Goal: Complete application form

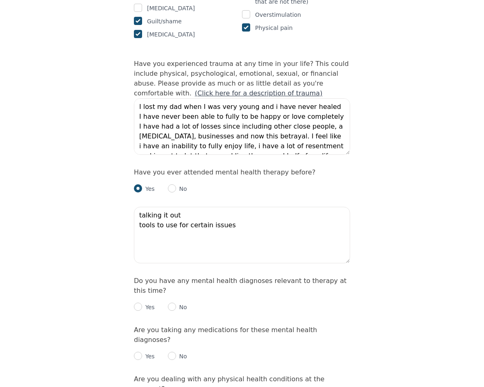
scroll to position [16, 0]
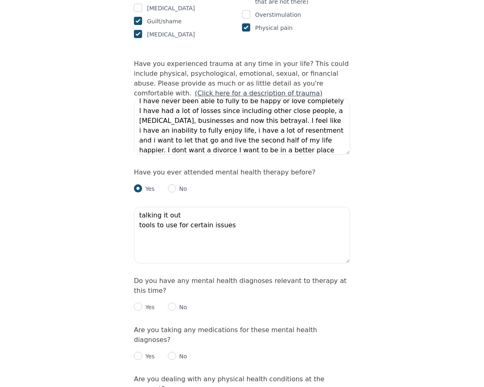
click at [247, 207] on textarea "talking it out tools to use for certain issues" at bounding box center [242, 235] width 216 height 57
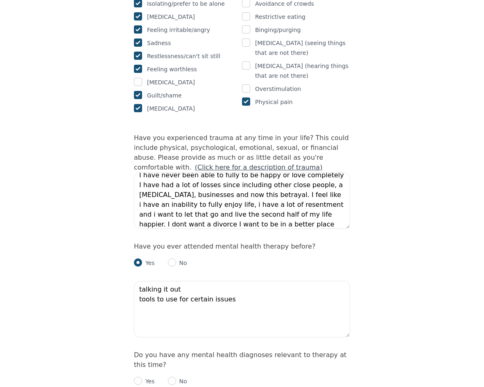
scroll to position [696, 0]
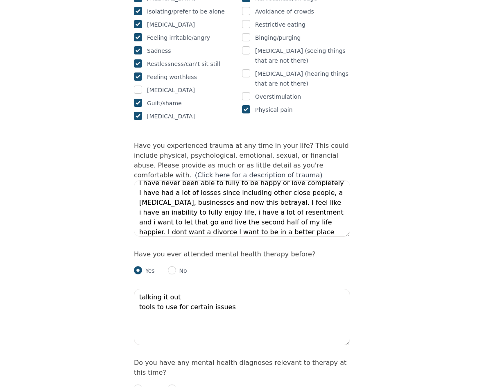
drag, startPoint x: 272, startPoint y: 262, endPoint x: 129, endPoint y: 249, distance: 144.3
click at [129, 249] on div "Intake Assessment for [PERSON_NAME] Part 2 of 2: Clinical Self-Report Please co…" at bounding box center [242, 165] width 236 height 1656
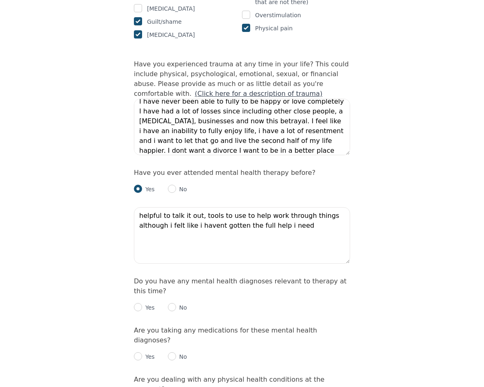
scroll to position [778, 0]
type textarea "helpful to talk it out, tools to use to help work through things although i fel…"
click at [170, 303] on input "radio" at bounding box center [172, 307] width 8 height 8
radio input "true"
click at [173, 352] on input "radio" at bounding box center [172, 356] width 8 height 8
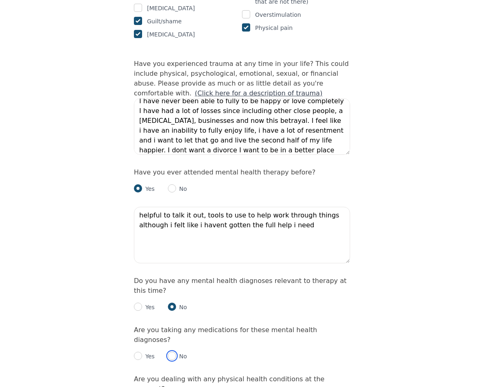
radio input "true"
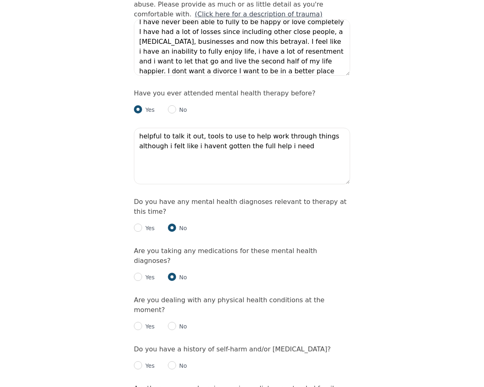
scroll to position [860, 0]
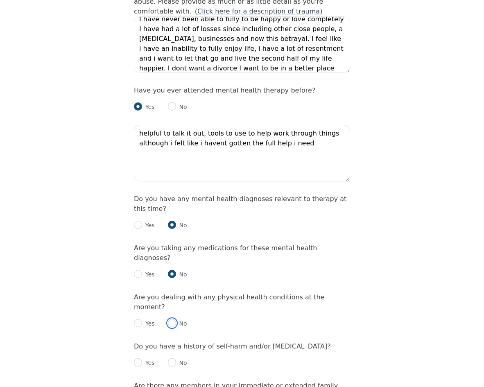
click at [174, 319] on input "radio" at bounding box center [172, 323] width 8 height 8
radio input "true"
click at [172, 358] on input "radio" at bounding box center [172, 362] width 8 height 8
radio input "true"
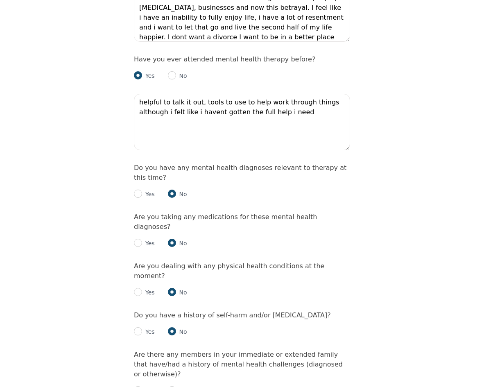
scroll to position [942, 0]
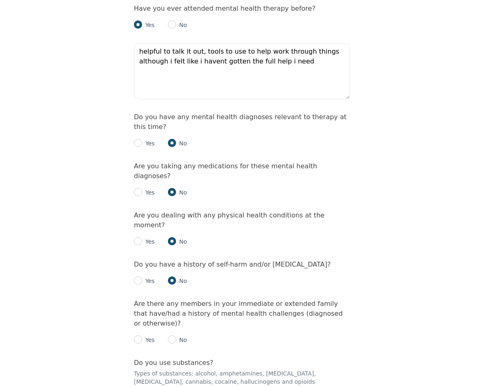
click at [175, 335] on div "No" at bounding box center [177, 340] width 19 height 10
click at [170, 335] on input "radio" at bounding box center [172, 339] width 8 height 8
radio input "true"
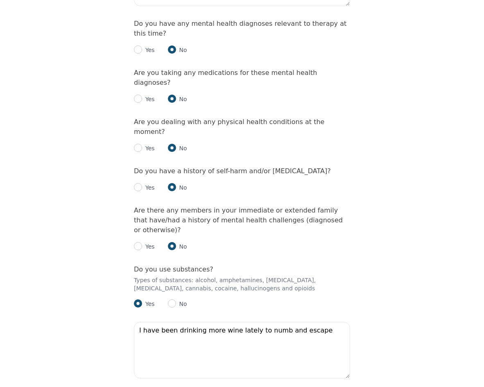
scroll to position [1065, 0]
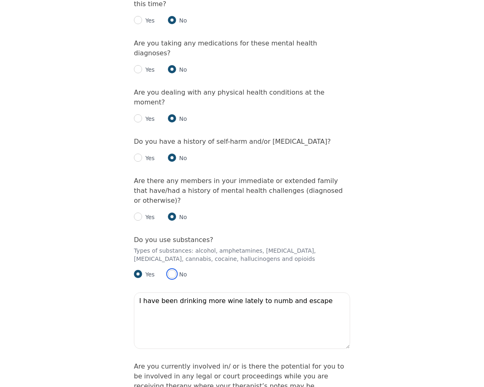
click at [172, 270] on input "radio" at bounding box center [172, 274] width 8 height 8
radio input "true"
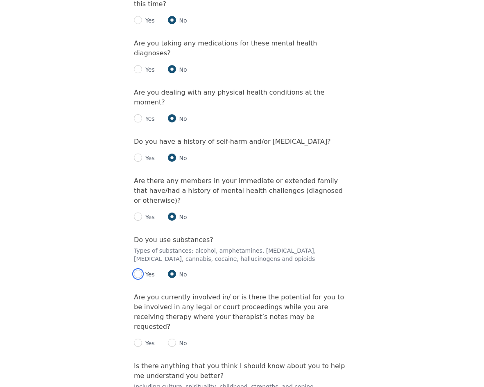
click at [136, 270] on input "radio" at bounding box center [138, 274] width 8 height 8
radio input "true"
radio input "false"
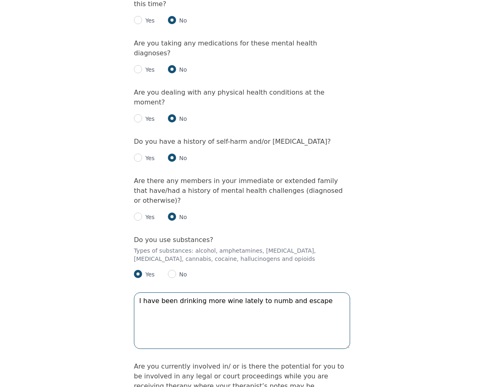
drag, startPoint x: 320, startPoint y: 217, endPoint x: -7, endPoint y: 206, distance: 326.9
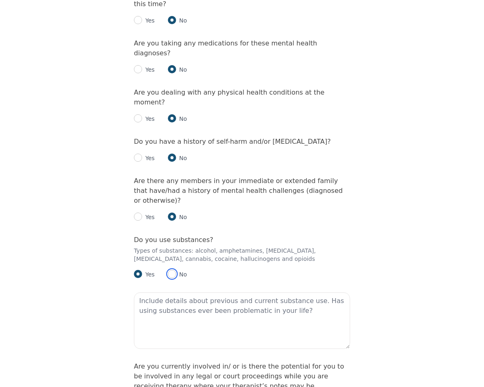
click at [170, 270] on input "radio" at bounding box center [172, 274] width 8 height 8
radio input "true"
radio input "false"
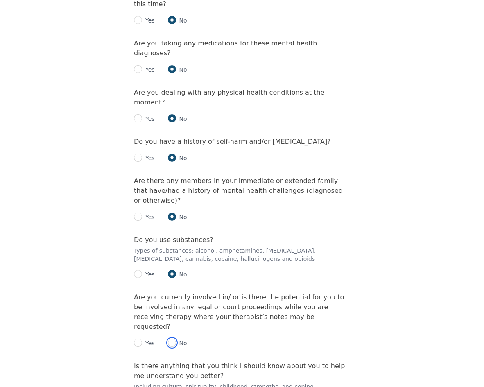
click at [170, 339] on input "radio" at bounding box center [172, 343] width 8 height 8
radio input "true"
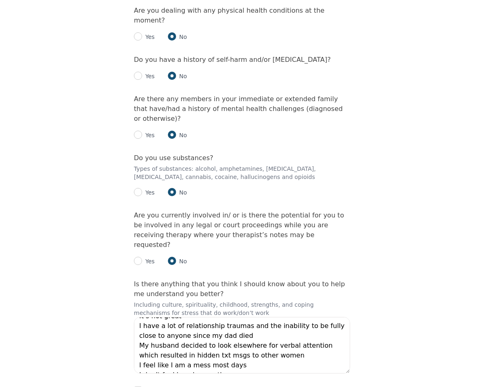
scroll to position [29, 0]
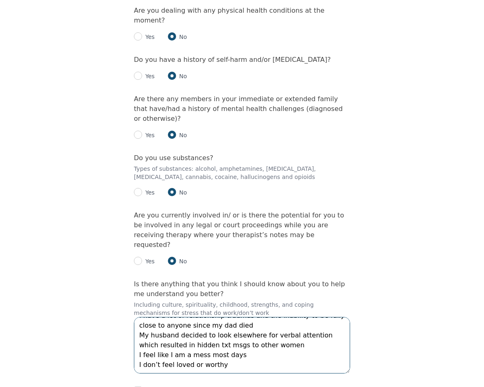
drag, startPoint x: 281, startPoint y: 240, endPoint x: 265, endPoint y: 239, distance: 16.1
click at [265, 317] on textarea "I work hard and I am always stressed It’s not great I have a lot of relationshi…" at bounding box center [242, 345] width 216 height 57
click at [248, 317] on textarea "I work hard and I am always stressed It’s not great I have a lot of relationshi…" at bounding box center [242, 345] width 216 height 57
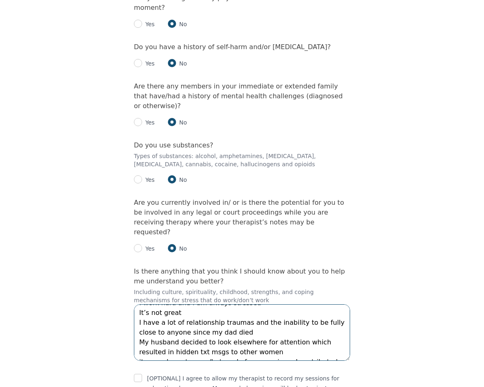
scroll to position [0, 0]
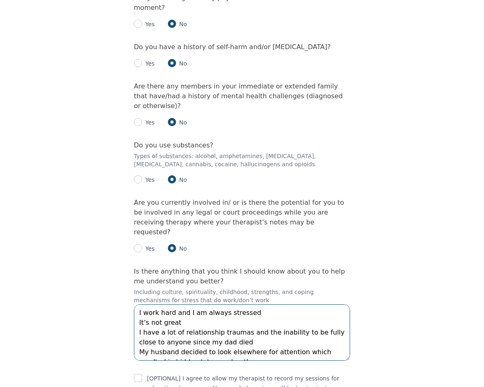
click at [230, 304] on textarea "I work hard and I am always stressed It’s not great I have a lot of relationshi…" at bounding box center [242, 332] width 216 height 57
click at [239, 304] on textarea "I work hard and I am always stressed It’s not great to be this way I have a lot…" at bounding box center [242, 332] width 216 height 57
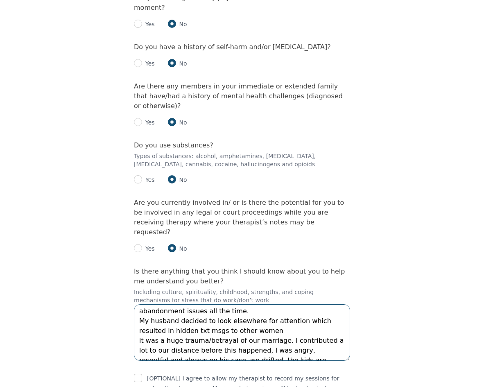
scroll to position [79, 0]
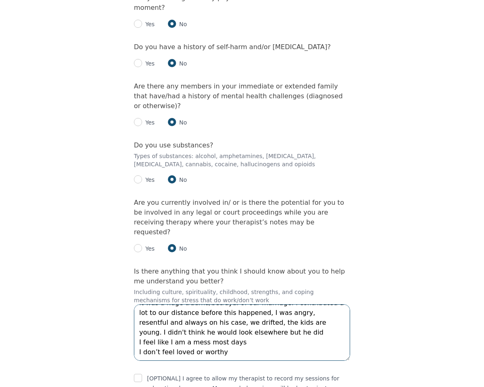
click at [266, 304] on textarea "I work hard and I am always stressed It’s not great to be this way I have a lot…" at bounding box center [242, 332] width 216 height 57
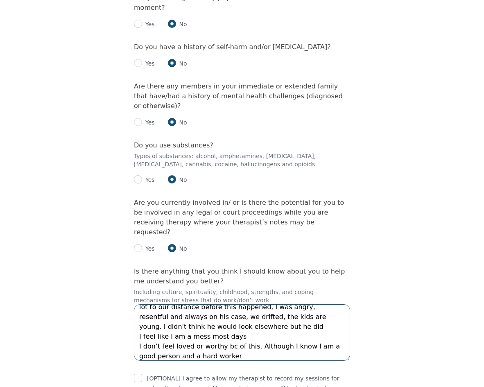
type textarea "I work hard and I am always stressed It’s not great to be this way I have a lot…"
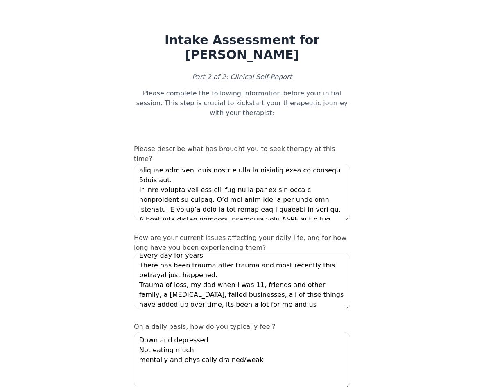
scroll to position [0, 0]
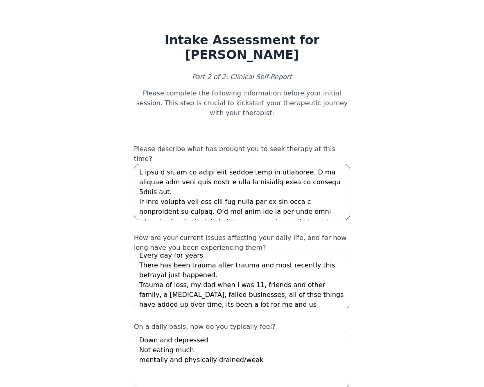
drag, startPoint x: 225, startPoint y: 145, endPoint x: 231, endPoint y: 145, distance: 6.1
click at [226, 164] on textarea at bounding box center [242, 192] width 216 height 57
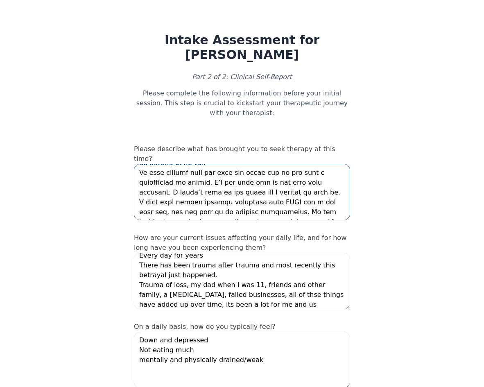
scroll to position [41, 0]
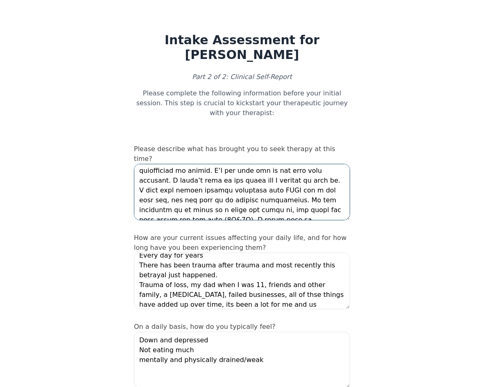
click at [287, 164] on textarea at bounding box center [242, 192] width 216 height 57
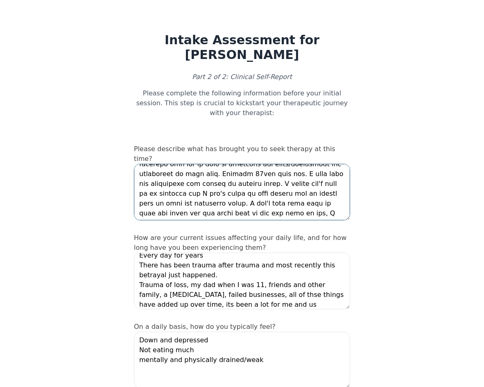
scroll to position [147, 0]
click at [170, 168] on textarea at bounding box center [242, 192] width 216 height 57
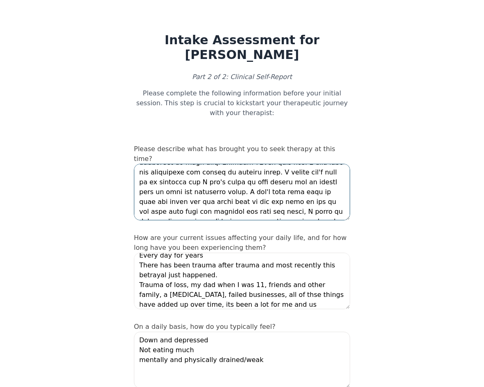
click at [309, 169] on textarea at bounding box center [242, 192] width 216 height 57
click at [239, 177] on textarea at bounding box center [242, 192] width 216 height 57
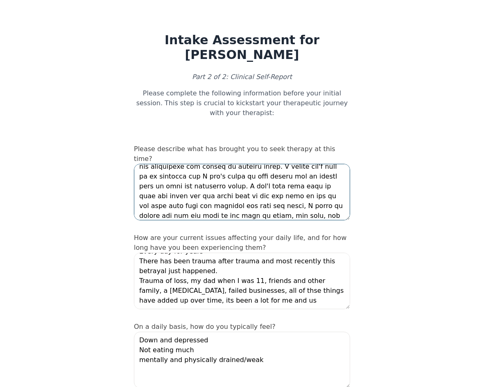
scroll to position [41, 0]
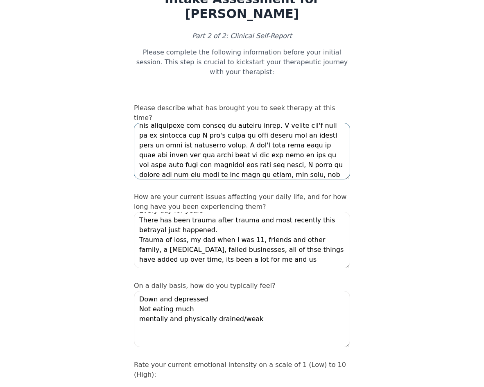
type textarea "L ipsu d sit am co adipi elit seddoe temp in utlaboree. D ma aliquae adm veni q…"
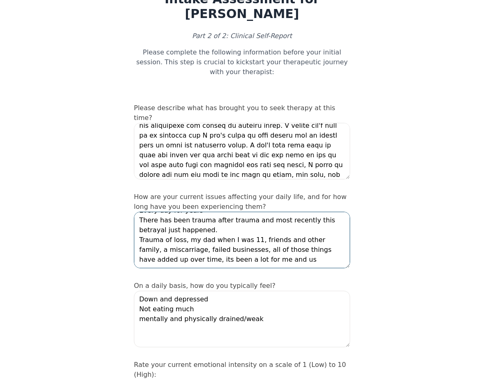
click at [279, 228] on textarea "Every day for years There has been trauma after trauma and most recently this b…" at bounding box center [242, 240] width 216 height 57
type textarea "Every day for years There has been trauma after trauma and most recently this b…"
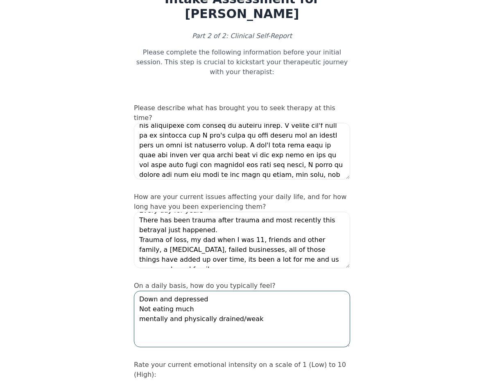
click at [210, 291] on textarea "Down and depressed Not eating much mentally and physically drained/weak" at bounding box center [242, 319] width 216 height 57
click at [205, 291] on textarea "Down and depressed Not eating much mentally and physically drained/weak" at bounding box center [242, 319] width 216 height 57
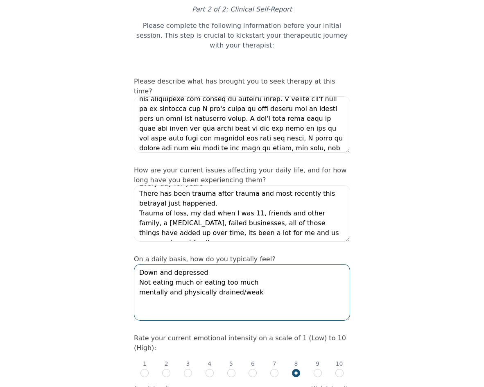
scroll to position [82, 0]
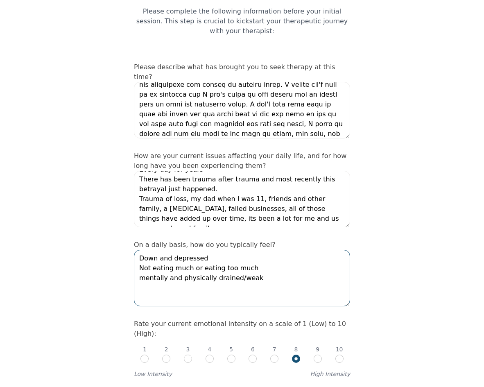
click at [269, 250] on textarea "Down and depressed Not eating much or eating too much mentally and physically d…" at bounding box center [242, 278] width 216 height 57
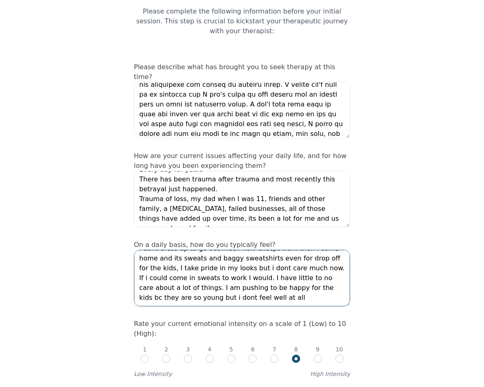
scroll to position [246, 0]
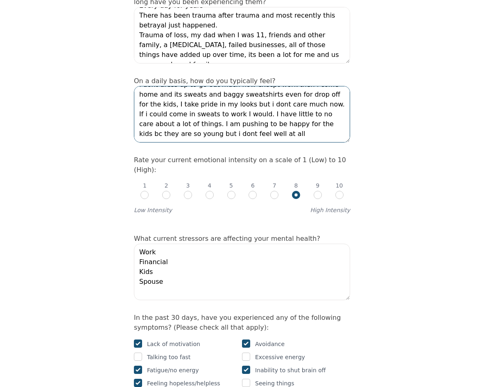
type textarea "Down and depressed Not eating much or eating too much mentally and physically d…"
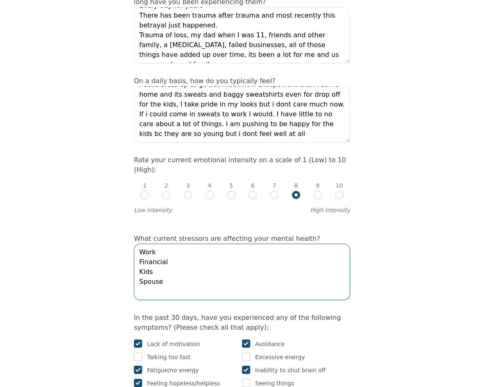
click at [190, 244] on textarea "Work Financial Kids Spouse" at bounding box center [242, 272] width 216 height 57
click at [191, 244] on textarea "Work Financial Kids Spouse" at bounding box center [242, 272] width 216 height 57
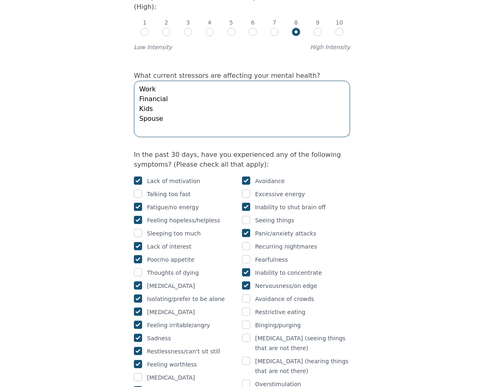
scroll to position [409, 0]
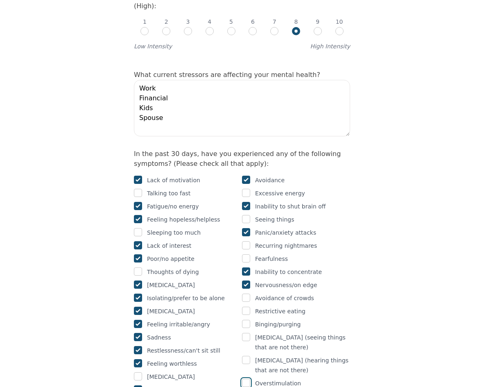
click at [248, 379] on input "checkbox" at bounding box center [246, 383] width 8 height 8
checkbox input "true"
click at [248, 307] on input "checkbox" at bounding box center [246, 311] width 8 height 8
checkbox input "true"
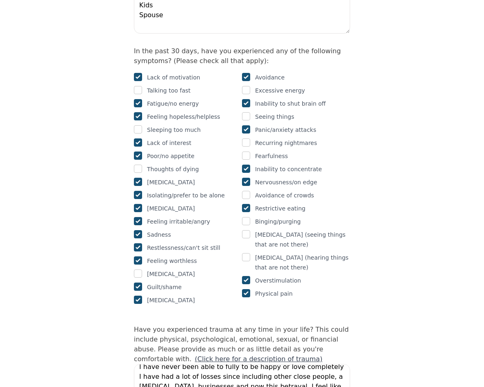
scroll to position [532, 0]
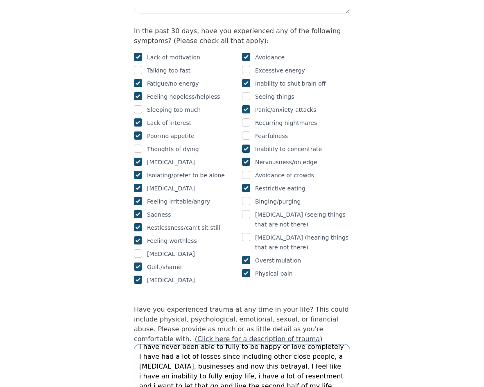
click at [219, 344] on textarea "I lost my dad when I was very young and i have never healed I have never been a…" at bounding box center [242, 372] width 216 height 57
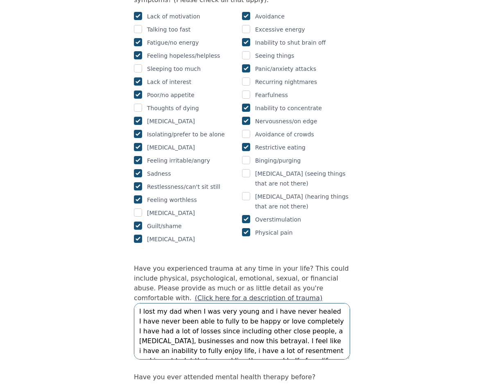
scroll to position [614, 0]
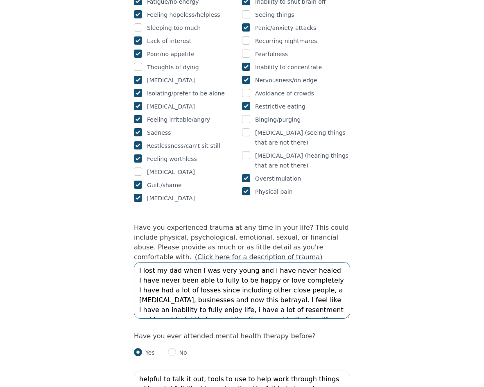
click at [294, 262] on textarea "I lost my dad when I was very young and i have never healed I have never been a…" at bounding box center [242, 290] width 216 height 57
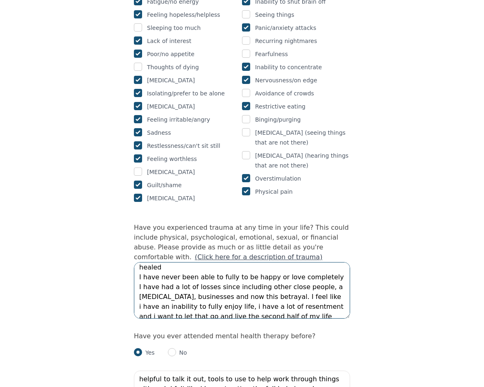
scroll to position [20, 0]
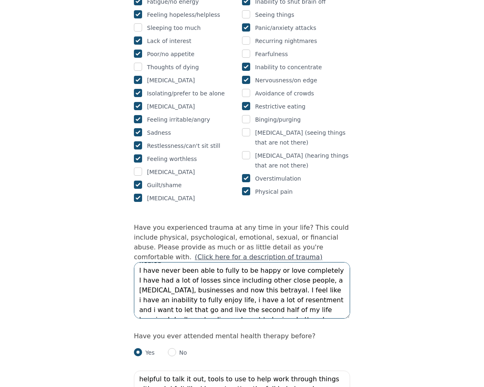
click at [304, 264] on textarea "I lost my dad when I was very young and i have never fully healed I have never …" at bounding box center [242, 290] width 216 height 57
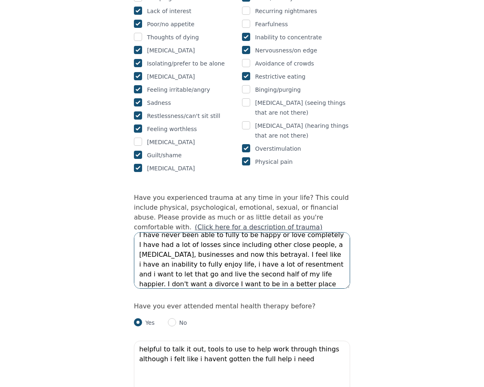
scroll to position [696, 0]
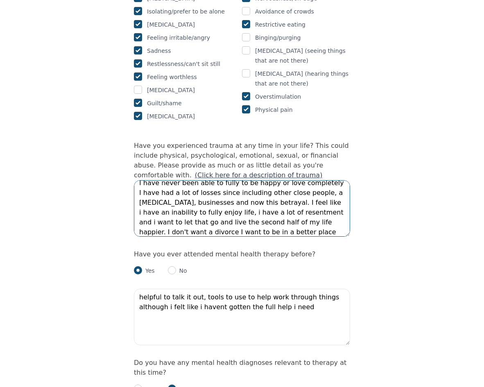
type textarea "I lost my dad when I was very young and i have never fully healed I have never …"
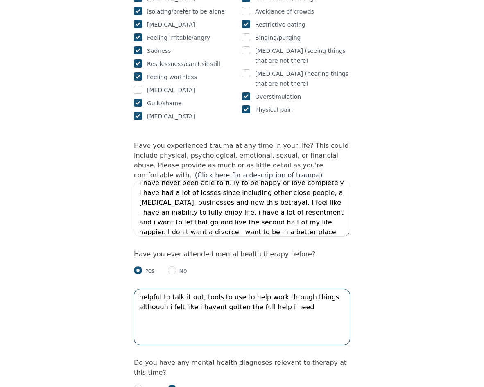
click at [322, 289] on textarea "helpful to talk it out, tools to use to help work through things although i fel…" at bounding box center [242, 317] width 216 height 57
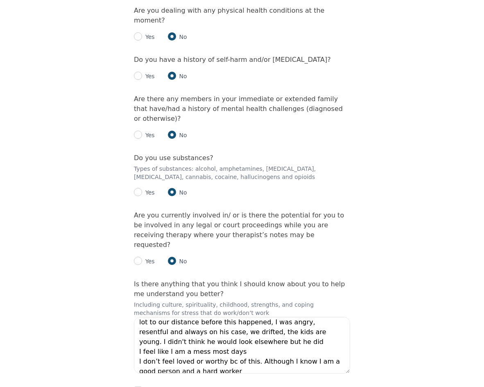
scroll to position [41, 0]
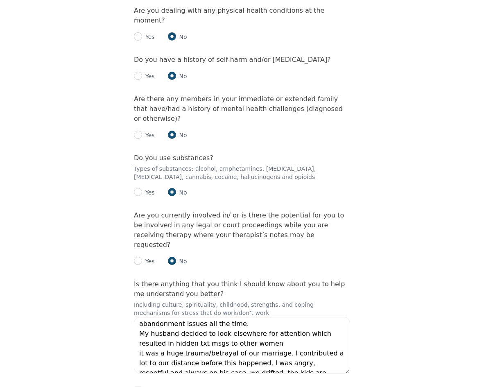
type textarea "helpful to talk it out, tools to use to help work through things although i fel…"
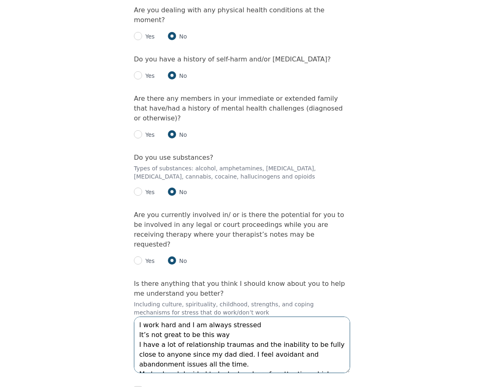
scroll to position [1159, 0]
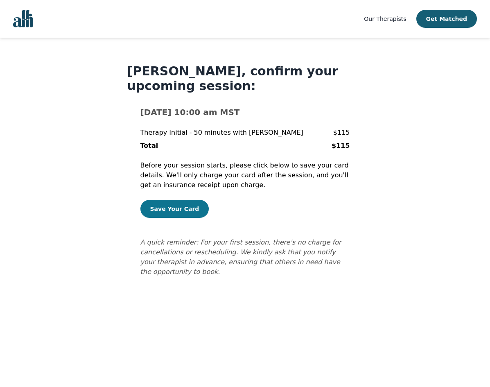
click at [175, 216] on button "Save Your Card" at bounding box center [174, 209] width 69 height 18
